Goal: Transaction & Acquisition: Book appointment/travel/reservation

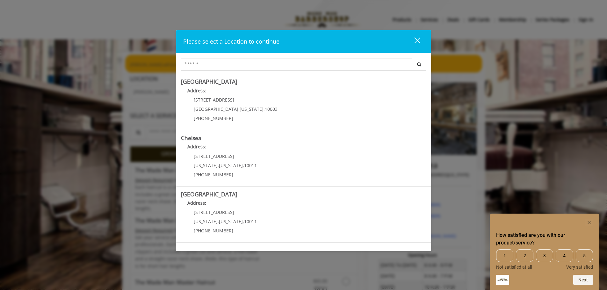
click at [538, 258] on span "3" at bounding box center [544, 256] width 17 height 13
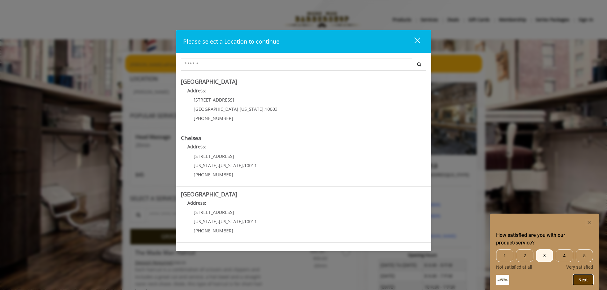
click at [583, 280] on button "Next" at bounding box center [583, 280] width 20 height 10
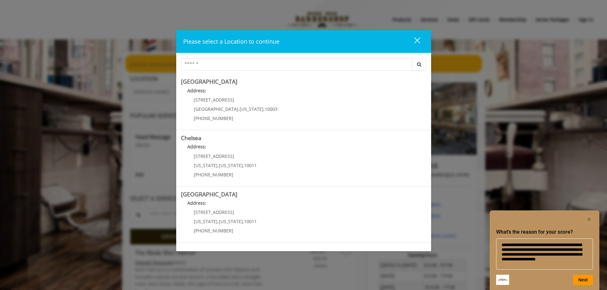
scroll to position [0, 0]
type textarea "**********"
click at [584, 278] on button "Next" at bounding box center [583, 280] width 20 height 10
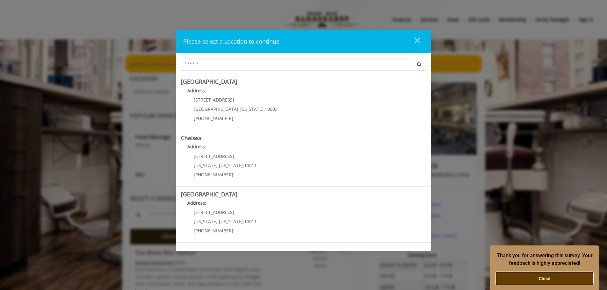
click at [539, 276] on button "Close" at bounding box center [544, 279] width 97 height 13
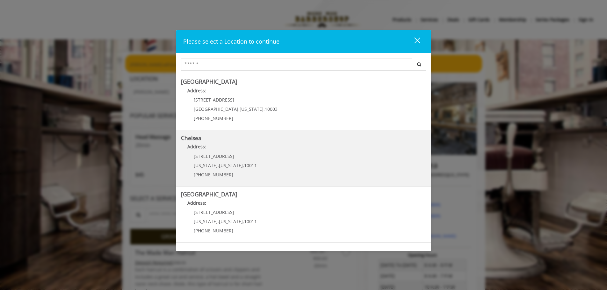
click at [271, 161] on link "Chelsea Address: 169/170 W 23rd St New York , New York , 10011 (917) 639-3902" at bounding box center [303, 158] width 245 height 47
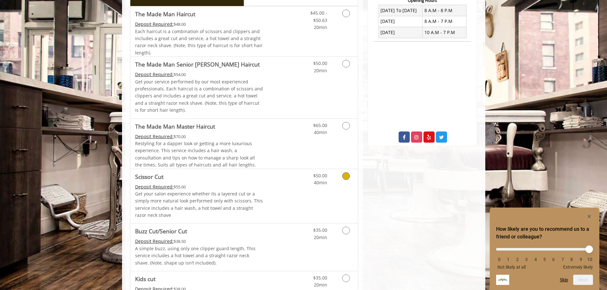
scroll to position [287, 0]
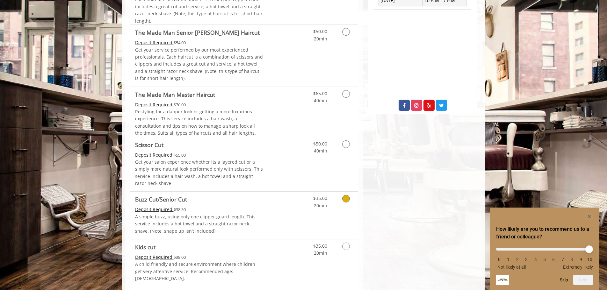
click at [343, 199] on icon "Grooming services" at bounding box center [346, 199] width 8 height 8
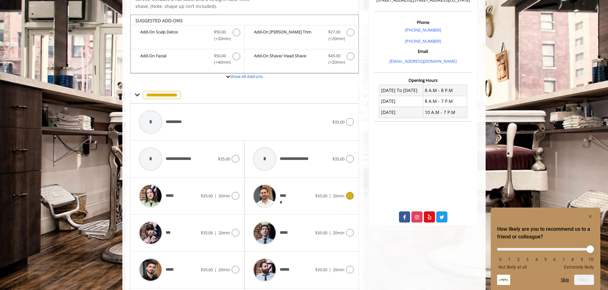
scroll to position [190, 0]
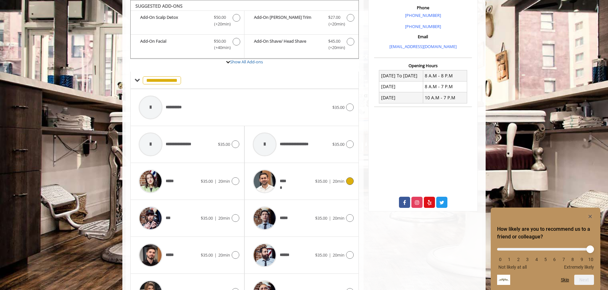
click at [348, 181] on icon at bounding box center [350, 182] width 8 height 8
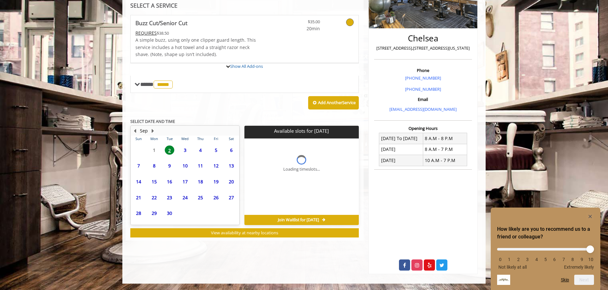
scroll to position [127, 0]
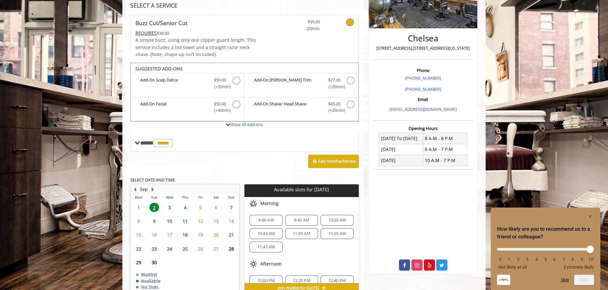
click at [201, 233] on span "19" at bounding box center [201, 234] width 10 height 9
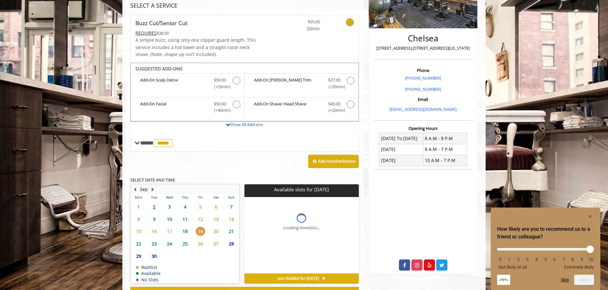
scroll to position [152, 0]
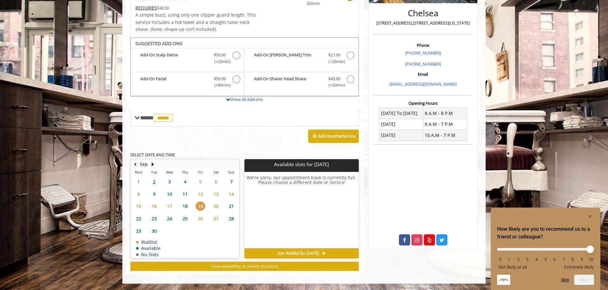
click at [138, 230] on span "29" at bounding box center [139, 231] width 10 height 9
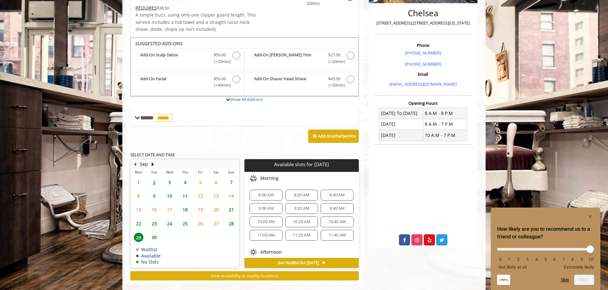
scroll to position [162, 0]
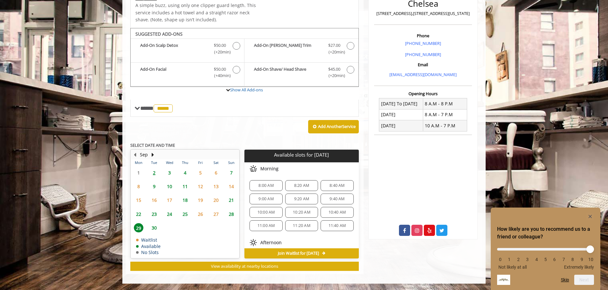
click at [301, 184] on span "8:20 AM" at bounding box center [301, 185] width 15 height 5
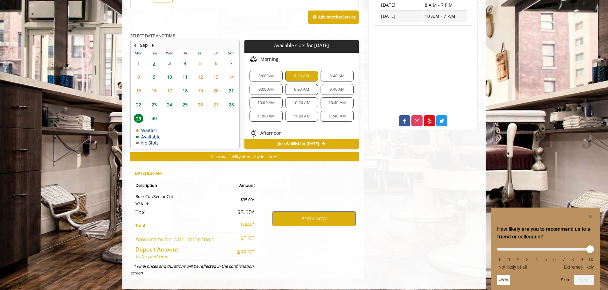
scroll to position [277, 0]
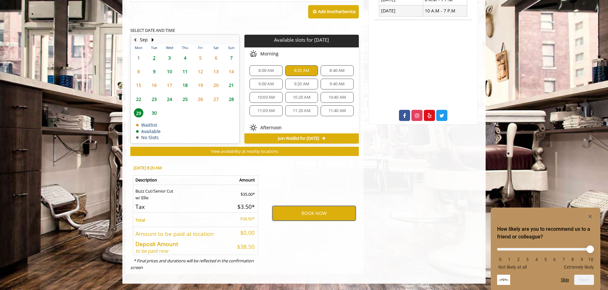
click at [310, 214] on button "BOOK NOW" at bounding box center [314, 213] width 83 height 15
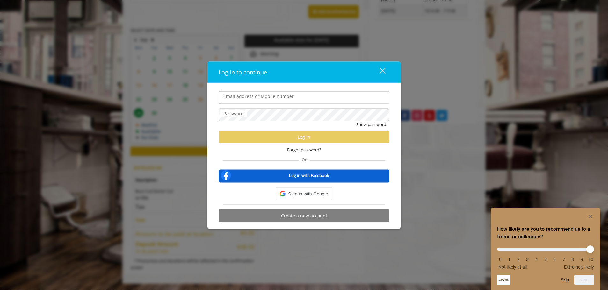
type input "**********"
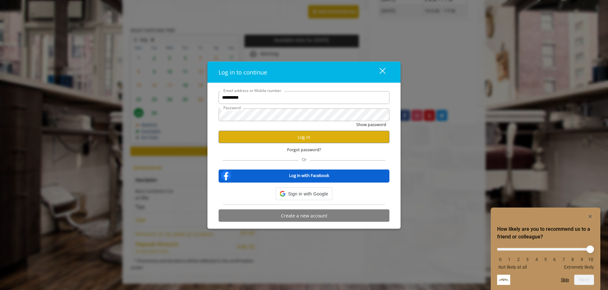
scroll to position [0, 0]
click at [300, 135] on button "Log in" at bounding box center [304, 137] width 171 height 12
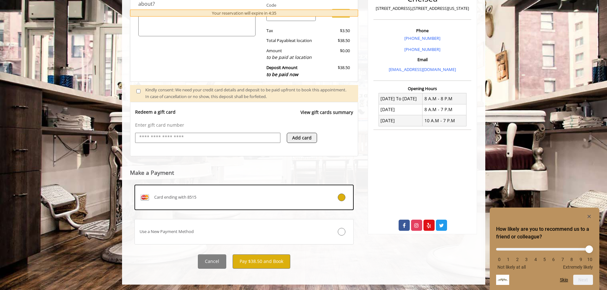
scroll to position [168, 0]
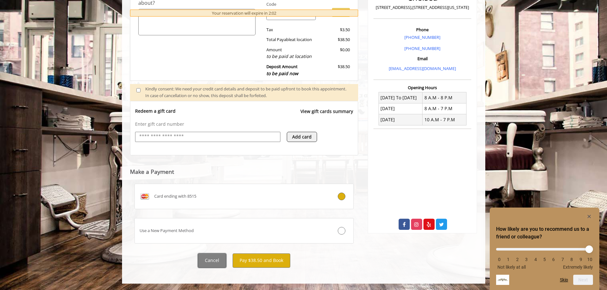
click at [212, 263] on button "Cancel" at bounding box center [212, 261] width 28 height 14
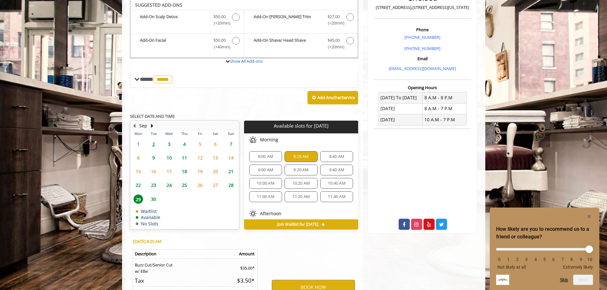
click at [298, 156] on span "8:20 AM" at bounding box center [301, 156] width 15 height 5
click at [327, 154] on div "8:40 AM" at bounding box center [336, 156] width 33 height 11
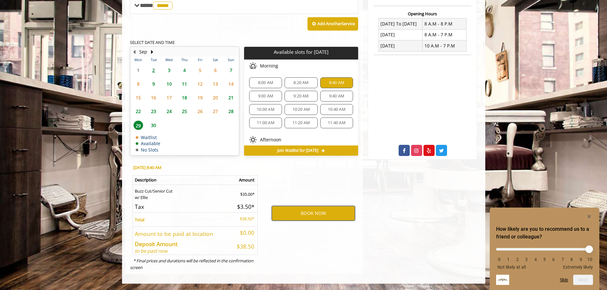
click at [300, 212] on button "BOOK NOW" at bounding box center [313, 213] width 83 height 15
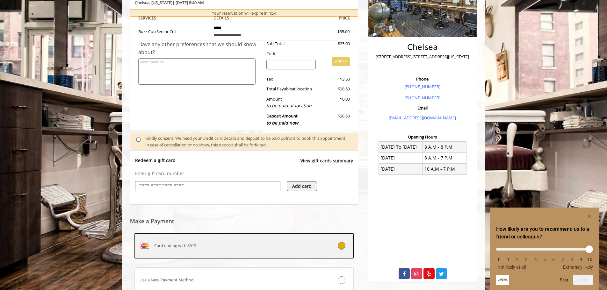
scroll to position [150, 0]
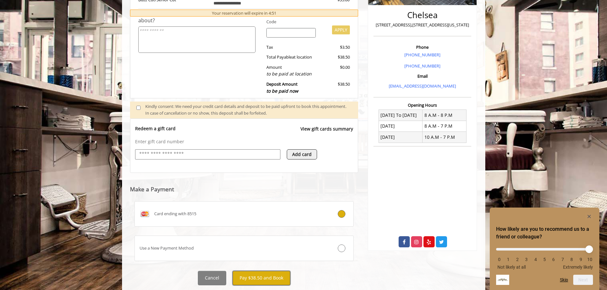
click at [258, 278] on button "Pay $38.50 and Book" at bounding box center [262, 278] width 58 height 14
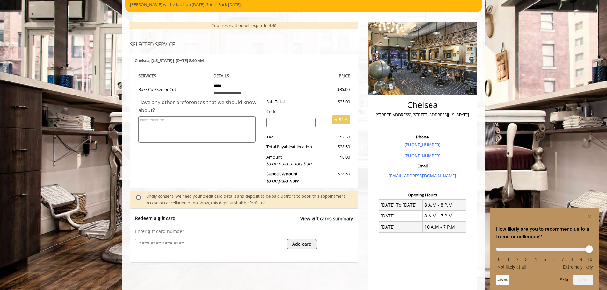
scroll to position [64, 0]
